Goal: Find specific page/section

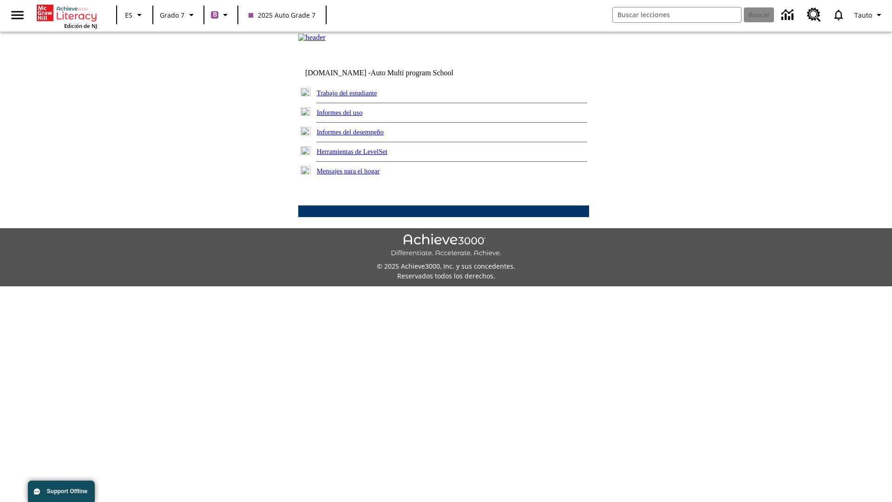
click at [358, 97] on link "Trabajo del estudiante" at bounding box center [347, 92] width 60 height 7
click at [0, 0] on link "Correo electrónico" at bounding box center [0, 0] width 0 height 0
